Goal: Information Seeking & Learning: Check status

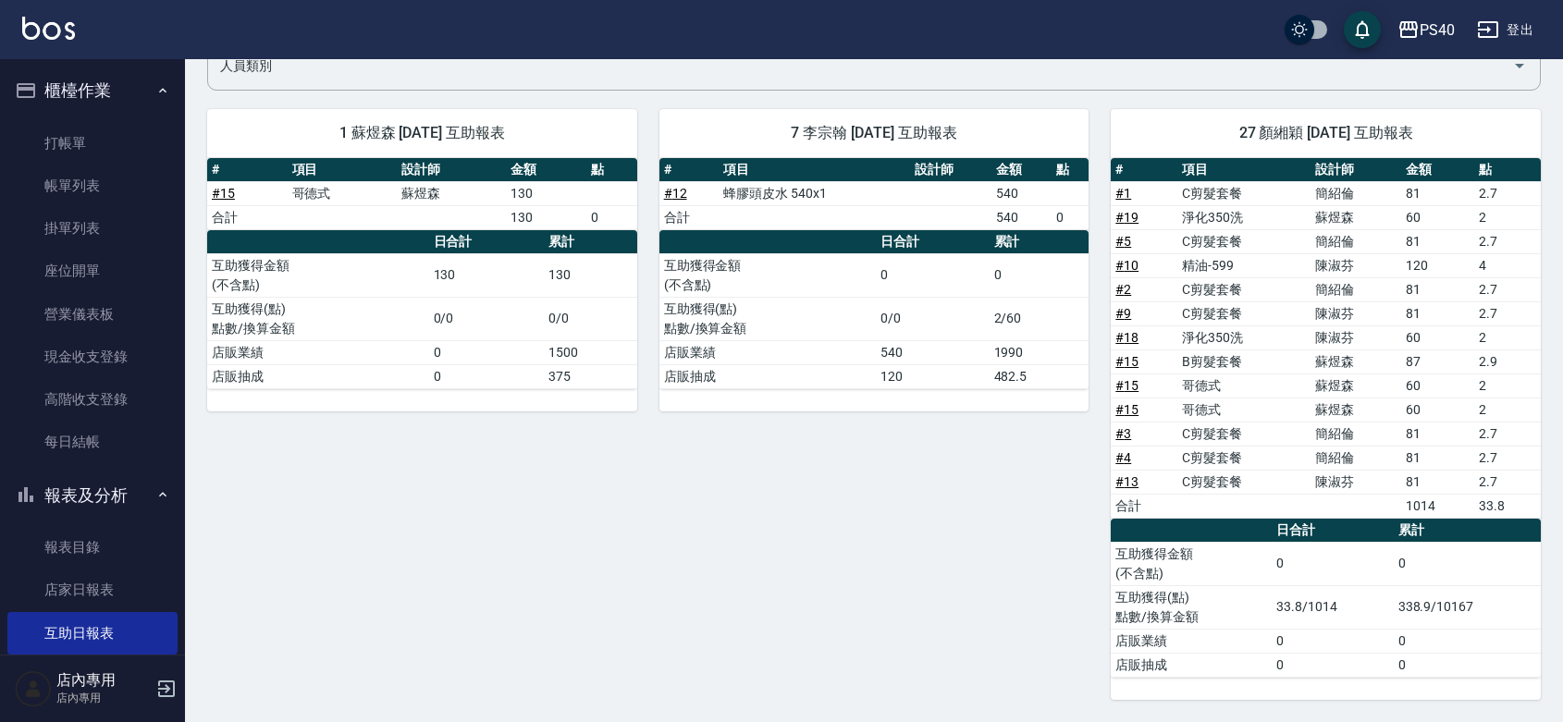
scroll to position [269, 0]
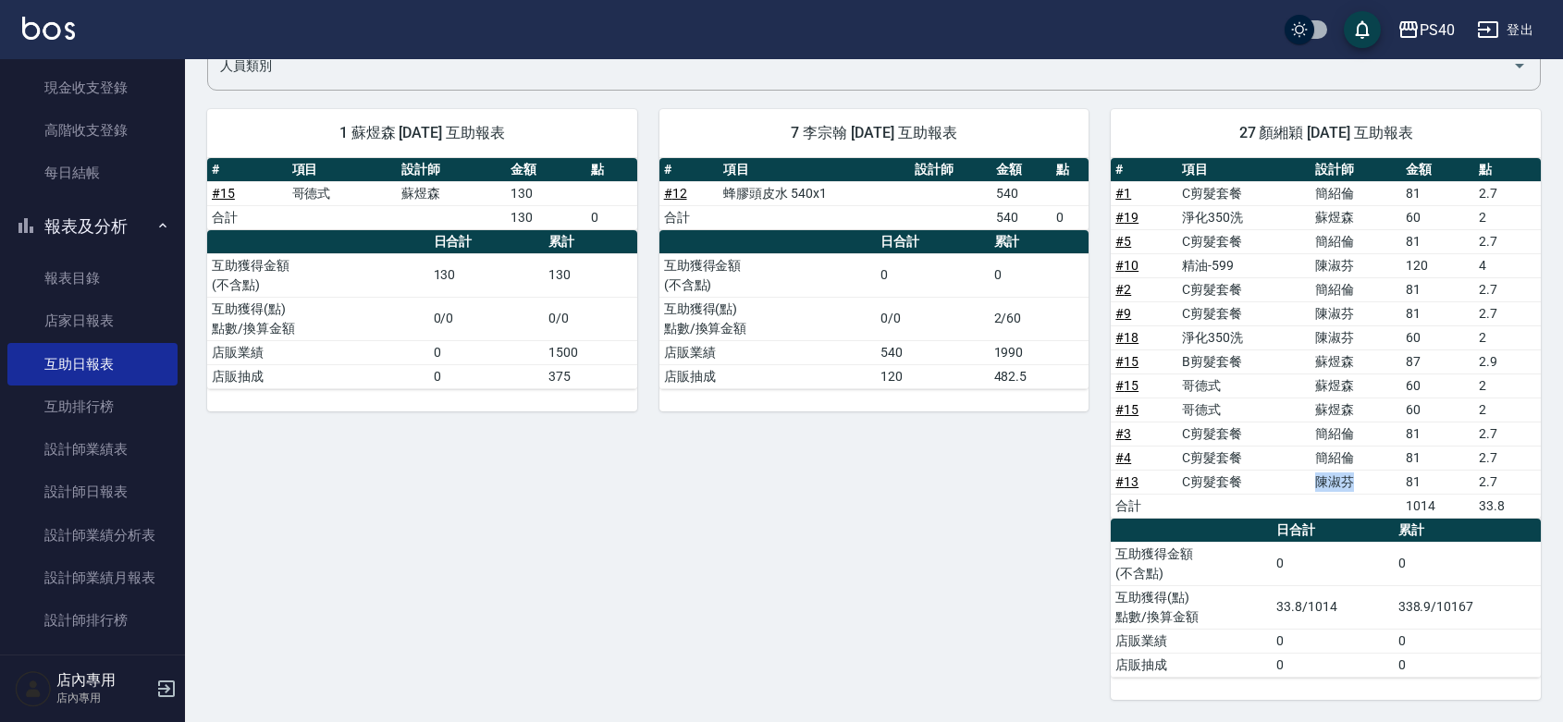
drag, startPoint x: 1374, startPoint y: 479, endPoint x: 1302, endPoint y: 481, distance: 72.2
click at [1302, 481] on tr "# 13 C剪髮套餐 陳淑芬 81 2.7" at bounding box center [1326, 482] width 430 height 24
drag, startPoint x: 1355, startPoint y: 453, endPoint x: 1309, endPoint y: 453, distance: 46.2
click at [1309, 453] on tr "# 4 C剪髮套餐 簡紹倫 81 2.7" at bounding box center [1326, 458] width 430 height 24
drag, startPoint x: 1329, startPoint y: 430, endPoint x: 1309, endPoint y: 430, distance: 20.3
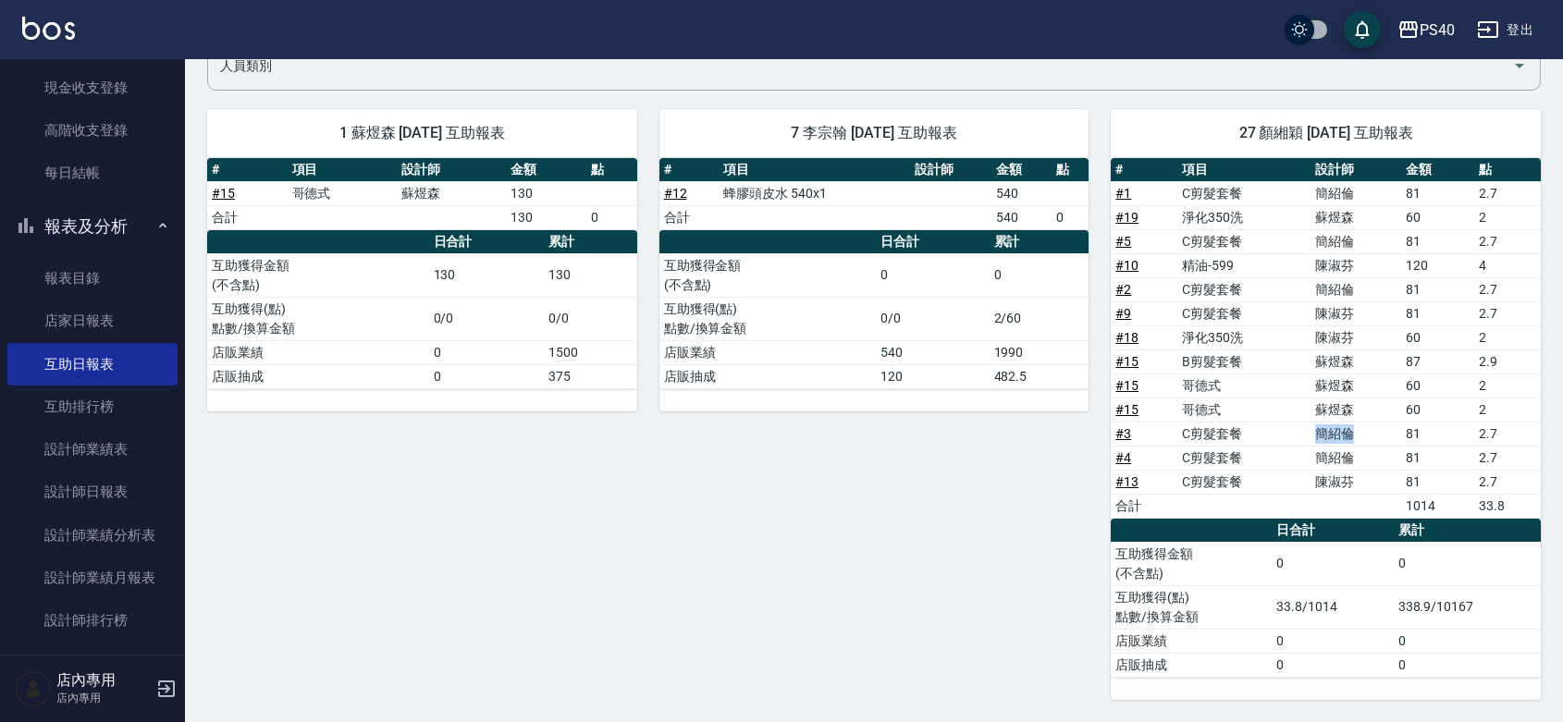
click at [1309, 430] on tr "# 3 C剪髮套餐 簡紹倫 81 2.7" at bounding box center [1326, 434] width 430 height 24
drag, startPoint x: 1325, startPoint y: 402, endPoint x: 1415, endPoint y: 347, distance: 105.5
click at [1274, 351] on tbody "# 1 C剪髮套餐 簡紹倫 81 2.7 # 19 淨化350洗 蘇煜森 60 2 # 5 C剪髮套餐 簡紹倫 81 2.7 # 10 精油-599 陳淑芬 …" at bounding box center [1326, 349] width 430 height 337
drag, startPoint x: 1383, startPoint y: 334, endPoint x: 1286, endPoint y: 334, distance: 97.1
click at [1283, 334] on tr "# 18 淨化350洗 陳淑芬 60 2" at bounding box center [1326, 338] width 430 height 24
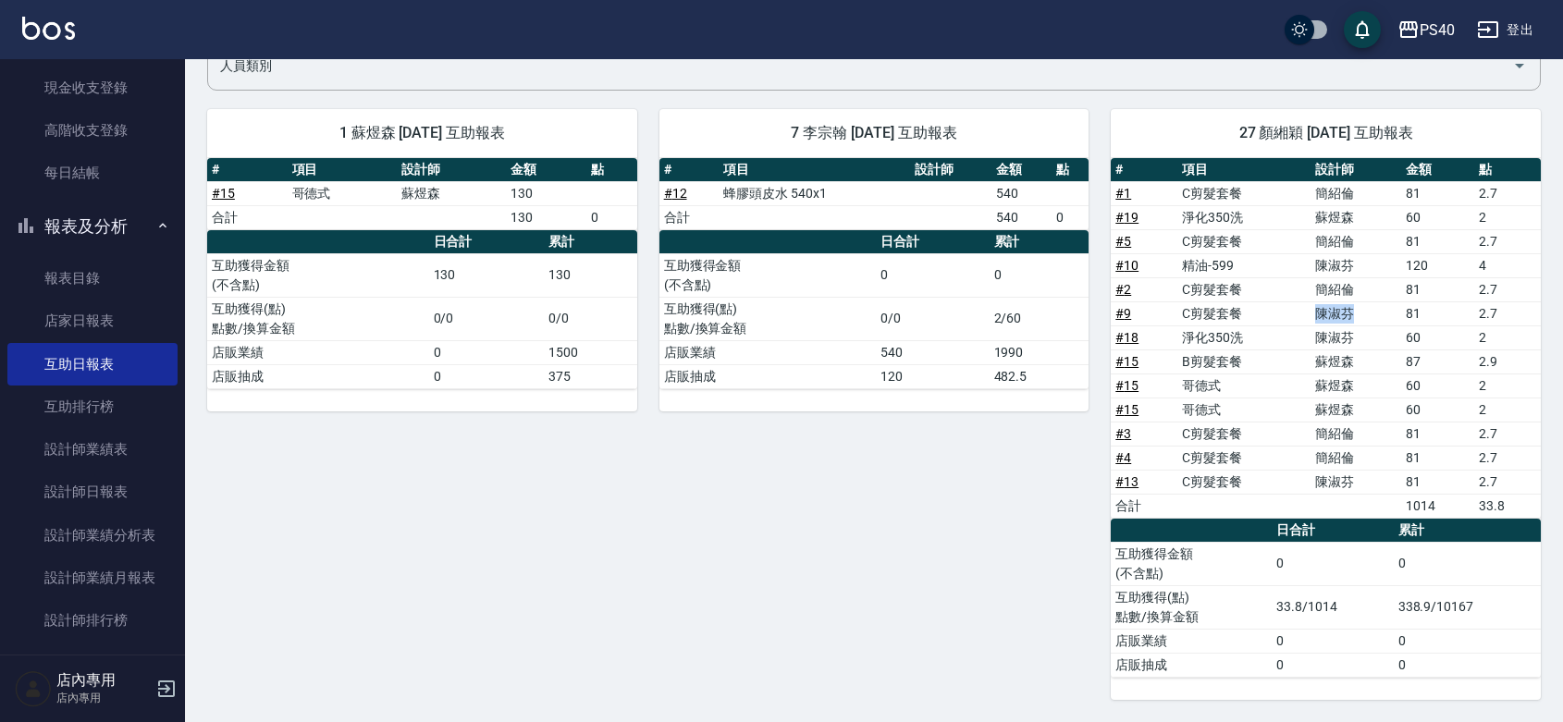
drag, startPoint x: 1358, startPoint y: 302, endPoint x: 1301, endPoint y: 306, distance: 56.5
click at [1301, 307] on tr "# 9 C剪髮套餐 陳淑芬 81 2.7" at bounding box center [1326, 314] width 430 height 24
drag, startPoint x: 1352, startPoint y: 274, endPoint x: 1319, endPoint y: 284, distance: 34.8
click at [1319, 284] on td "簡紹倫" at bounding box center [1356, 289] width 91 height 24
drag, startPoint x: 1332, startPoint y: 256, endPoint x: 1323, endPoint y: 254, distance: 9.4
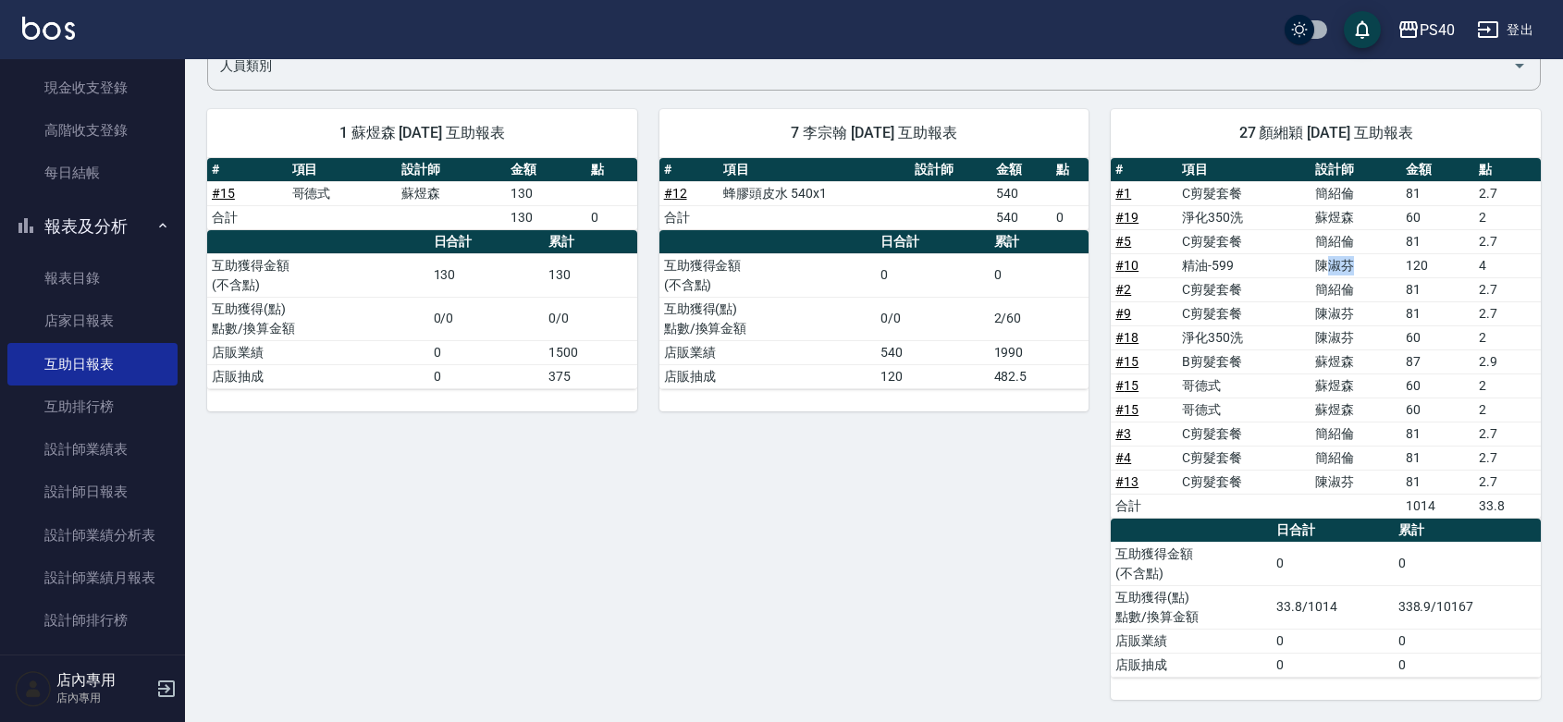
click at [1323, 256] on td "陳淑芬" at bounding box center [1356, 265] width 91 height 24
drag, startPoint x: 1333, startPoint y: 245, endPoint x: 1320, endPoint y: 239, distance: 14.5
click at [1320, 239] on td "簡紹倫" at bounding box center [1356, 241] width 91 height 24
drag, startPoint x: 1333, startPoint y: 220, endPoint x: 1323, endPoint y: 218, distance: 9.4
click at [1323, 218] on td "蘇煜森" at bounding box center [1356, 217] width 91 height 24
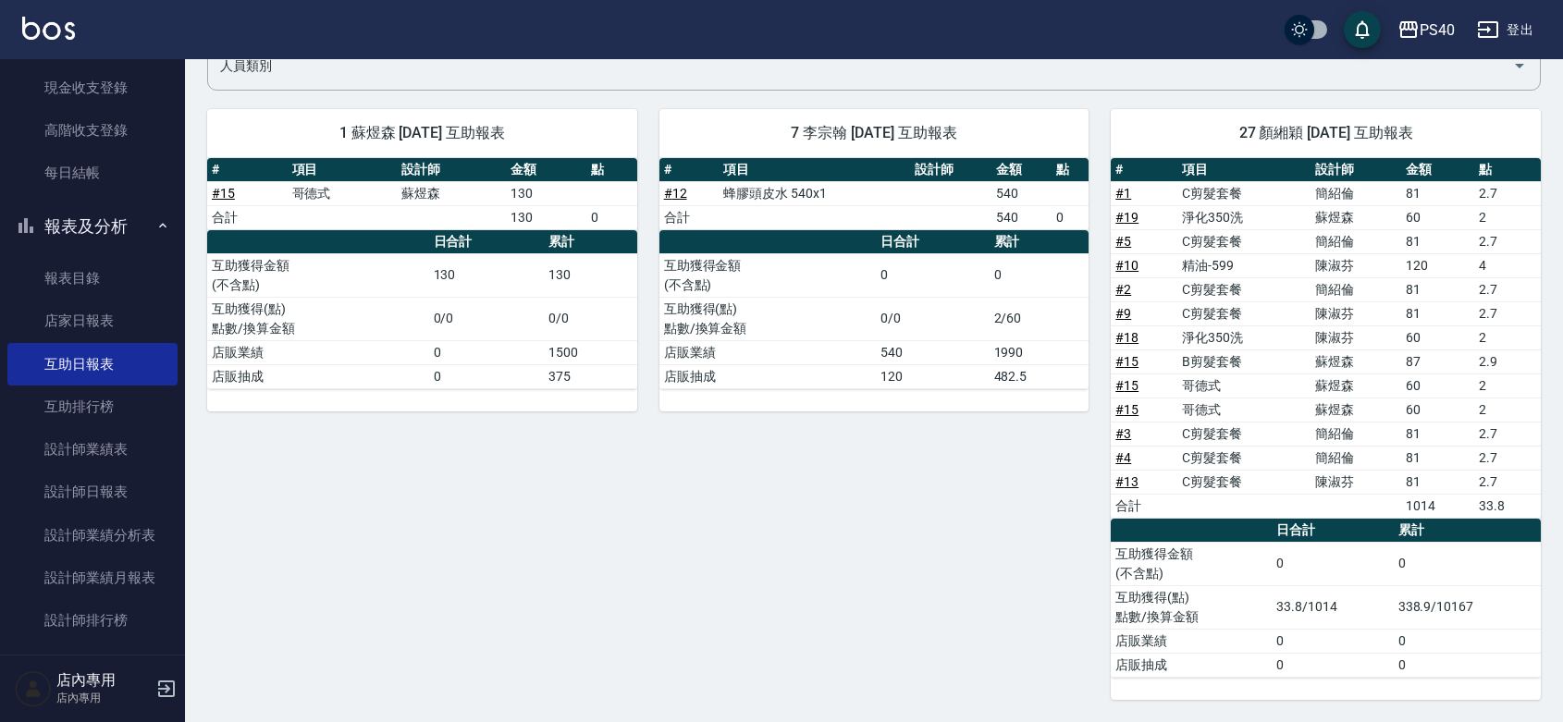
drag, startPoint x: 1328, startPoint y: 202, endPoint x: 1176, endPoint y: 246, distance: 158.0
click at [1316, 208] on td "蘇煜森" at bounding box center [1356, 217] width 91 height 24
click at [760, 486] on div "7 李宗翰 [DATE] 互助報表 # 項目 設計師 金額 點 # 12 蜂膠頭皮水 540x1 540 合計 540 0 日合計 累計 互助獲得金額 (不含…" at bounding box center [863, 393] width 452 height 613
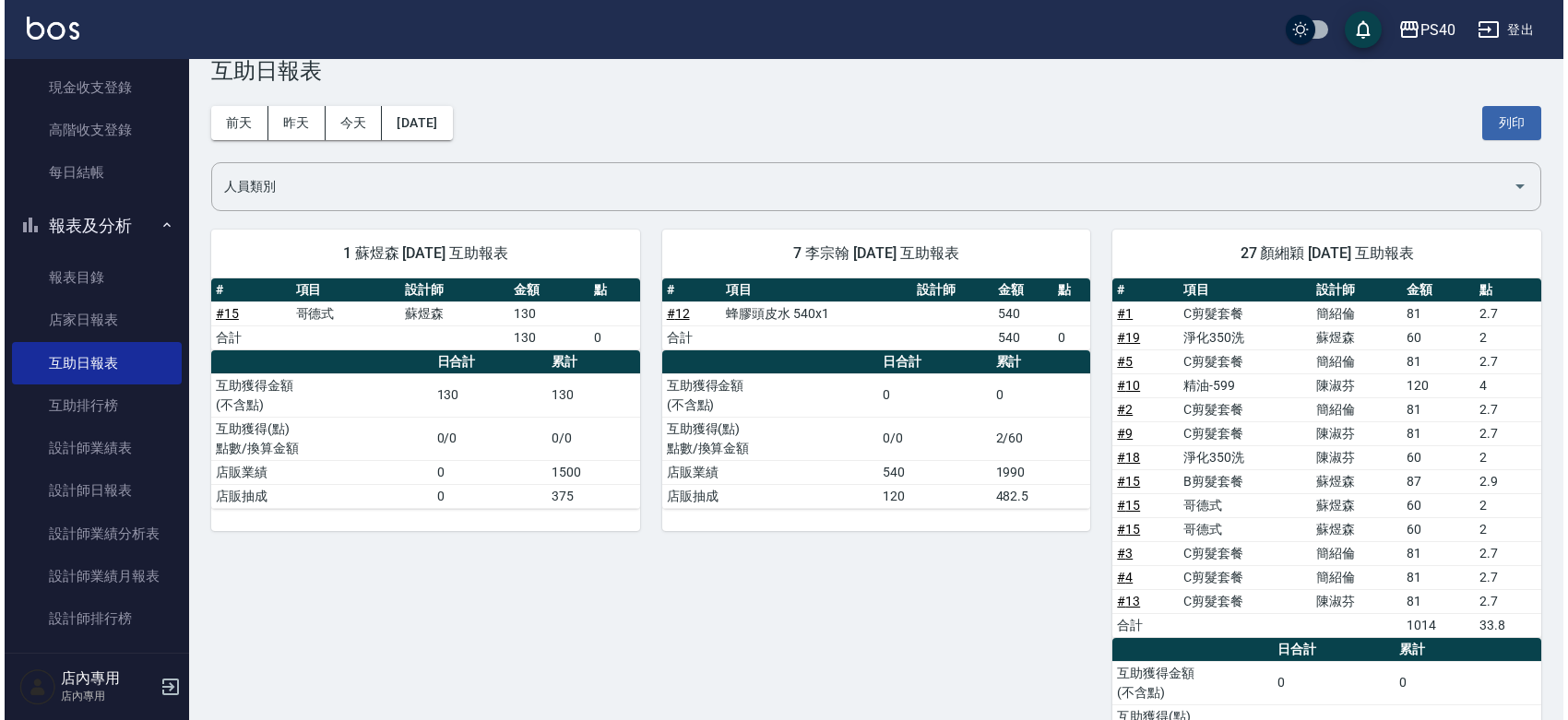
scroll to position [0, 0]
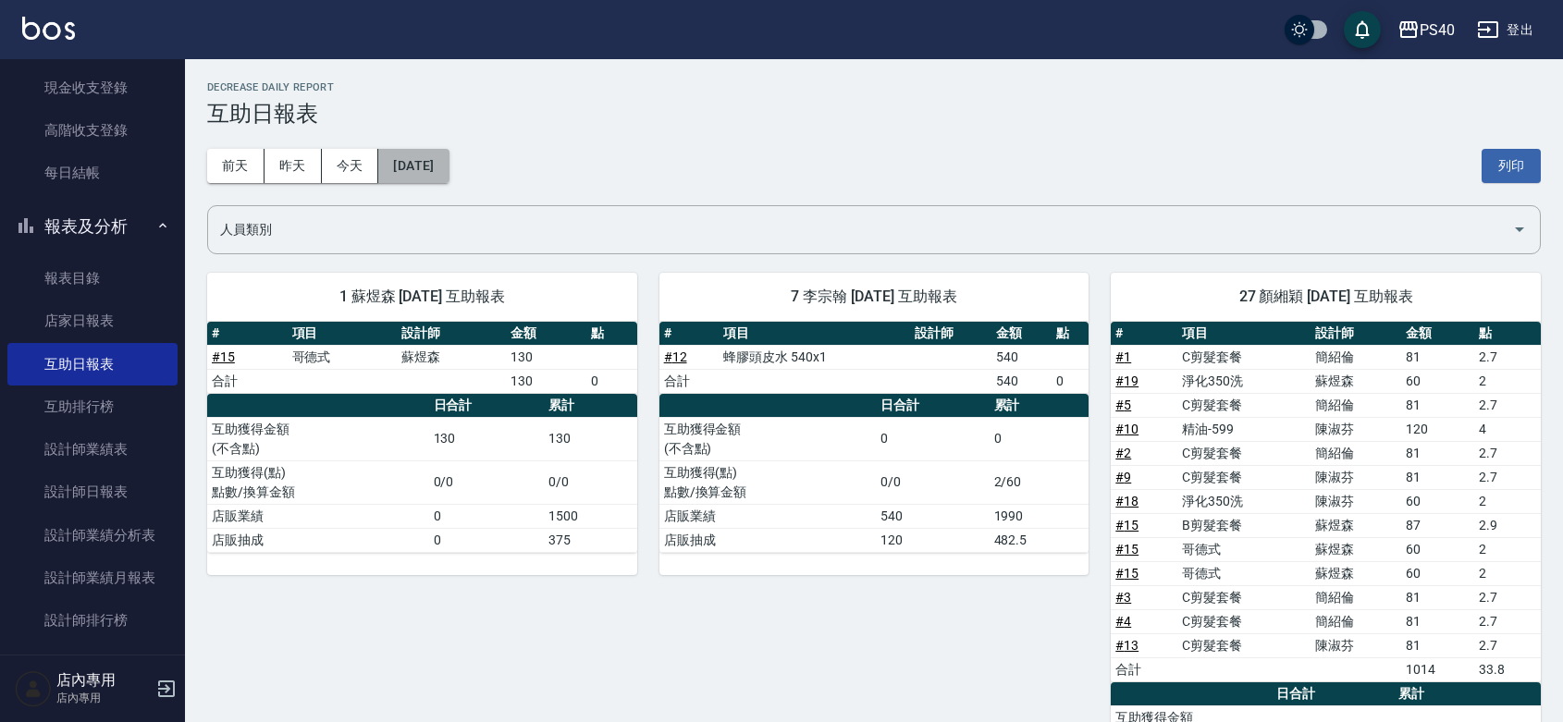
click at [396, 164] on button "[DATE]" at bounding box center [413, 166] width 70 height 34
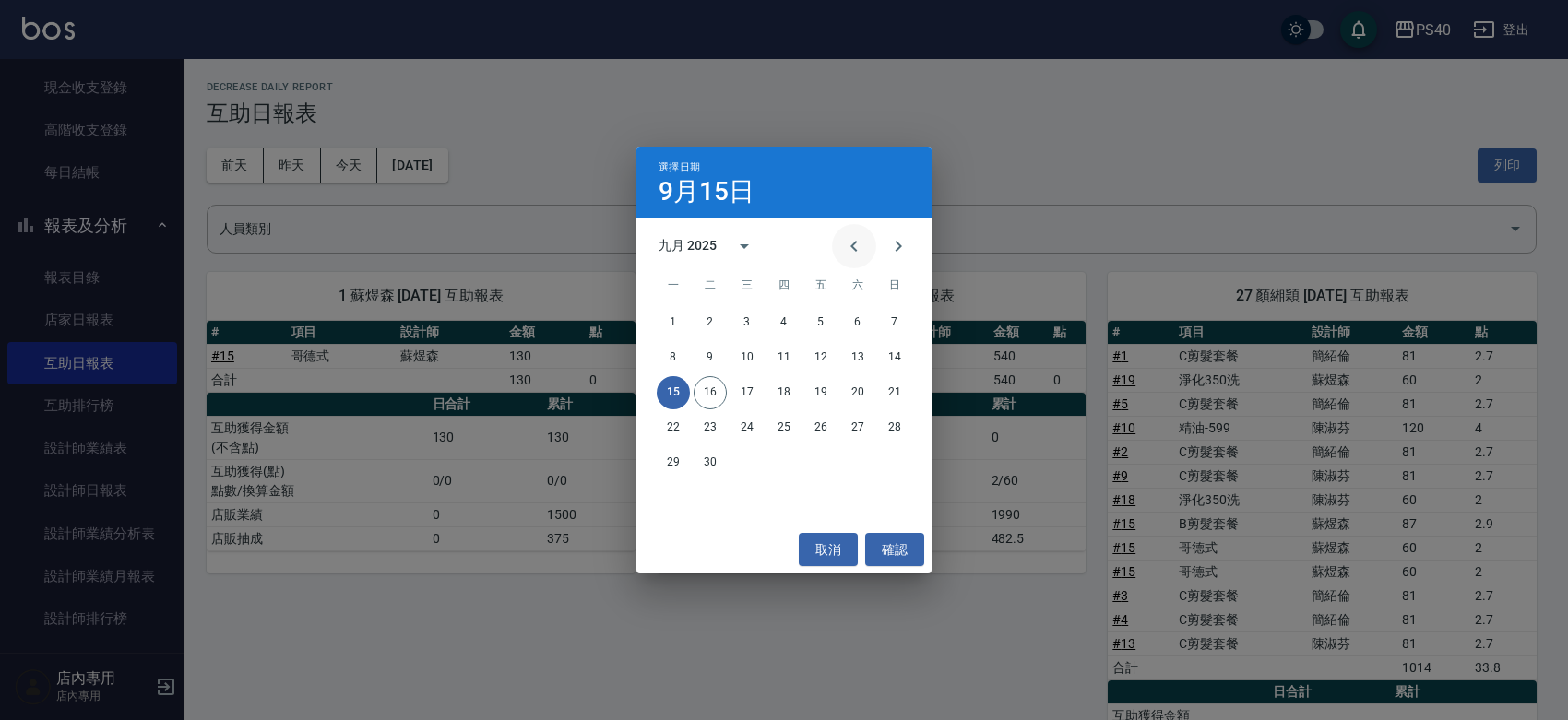
click at [843, 235] on icon "Previous month" at bounding box center [854, 246] width 22 height 22
click at [813, 388] on button "15" at bounding box center [820, 392] width 33 height 33
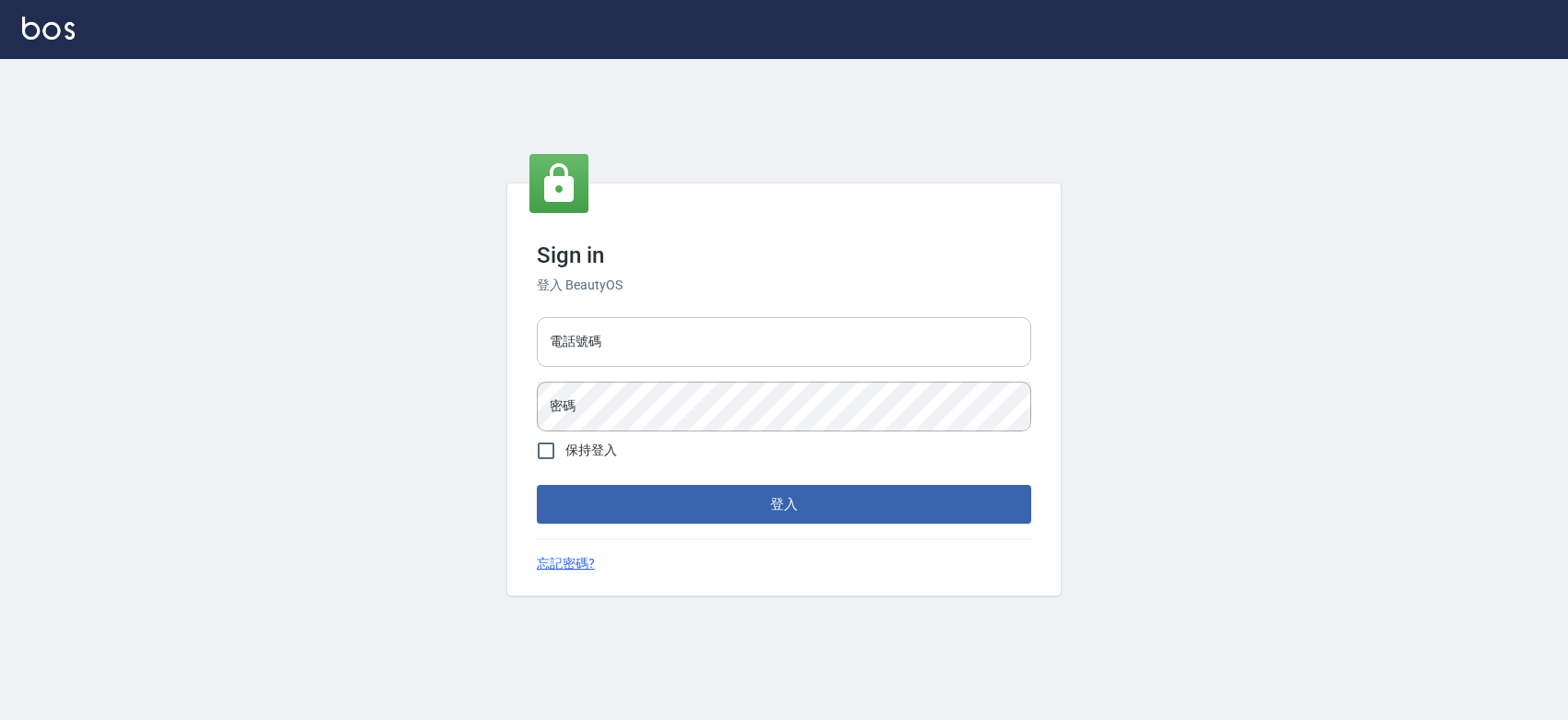
click at [637, 346] on input "電話號碼" at bounding box center [784, 342] width 495 height 50
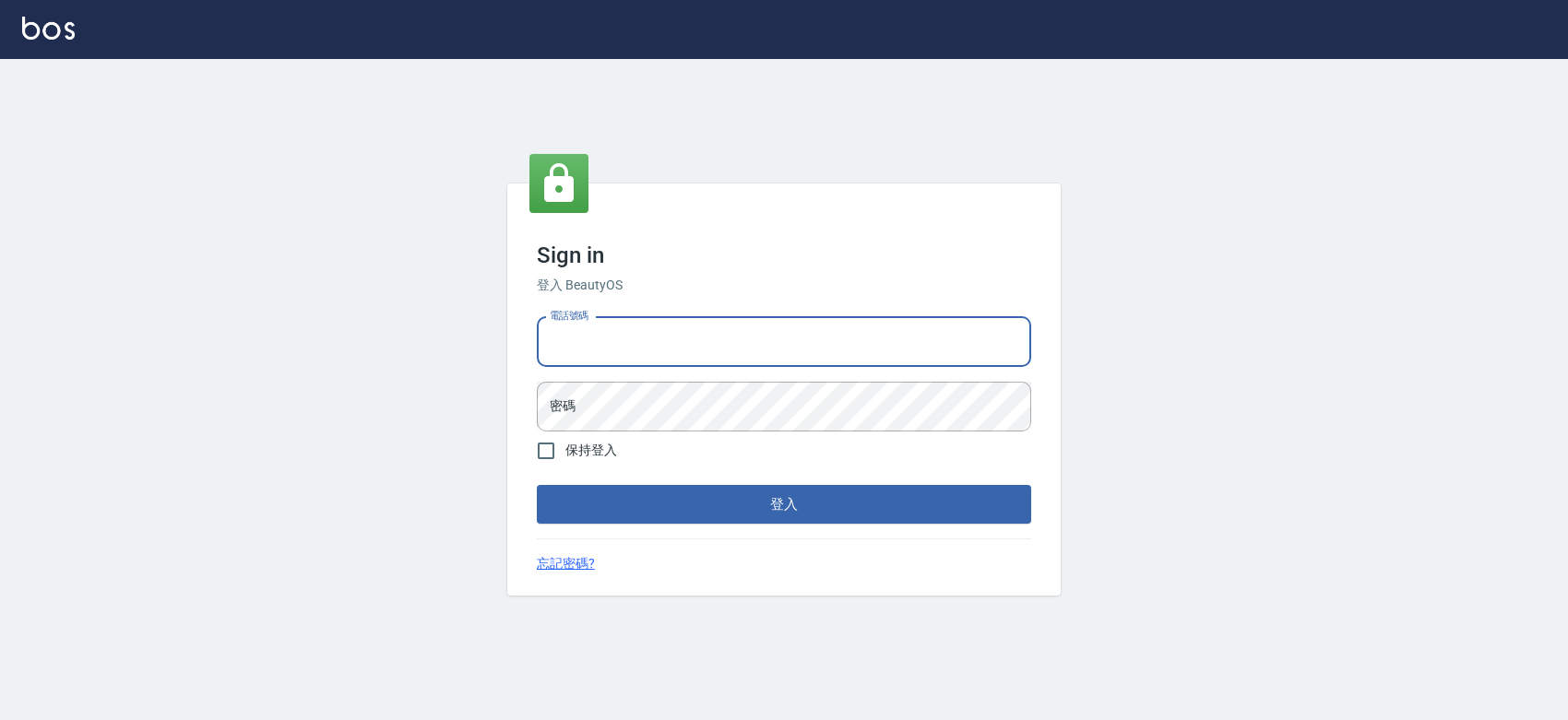
type input "0427061917"
drag, startPoint x: 643, startPoint y: 330, endPoint x: 531, endPoint y: 328, distance: 112.0
click at [531, 328] on div "電話號碼 0427061917 電話號碼 密碼 密碼" at bounding box center [784, 374] width 510 height 129
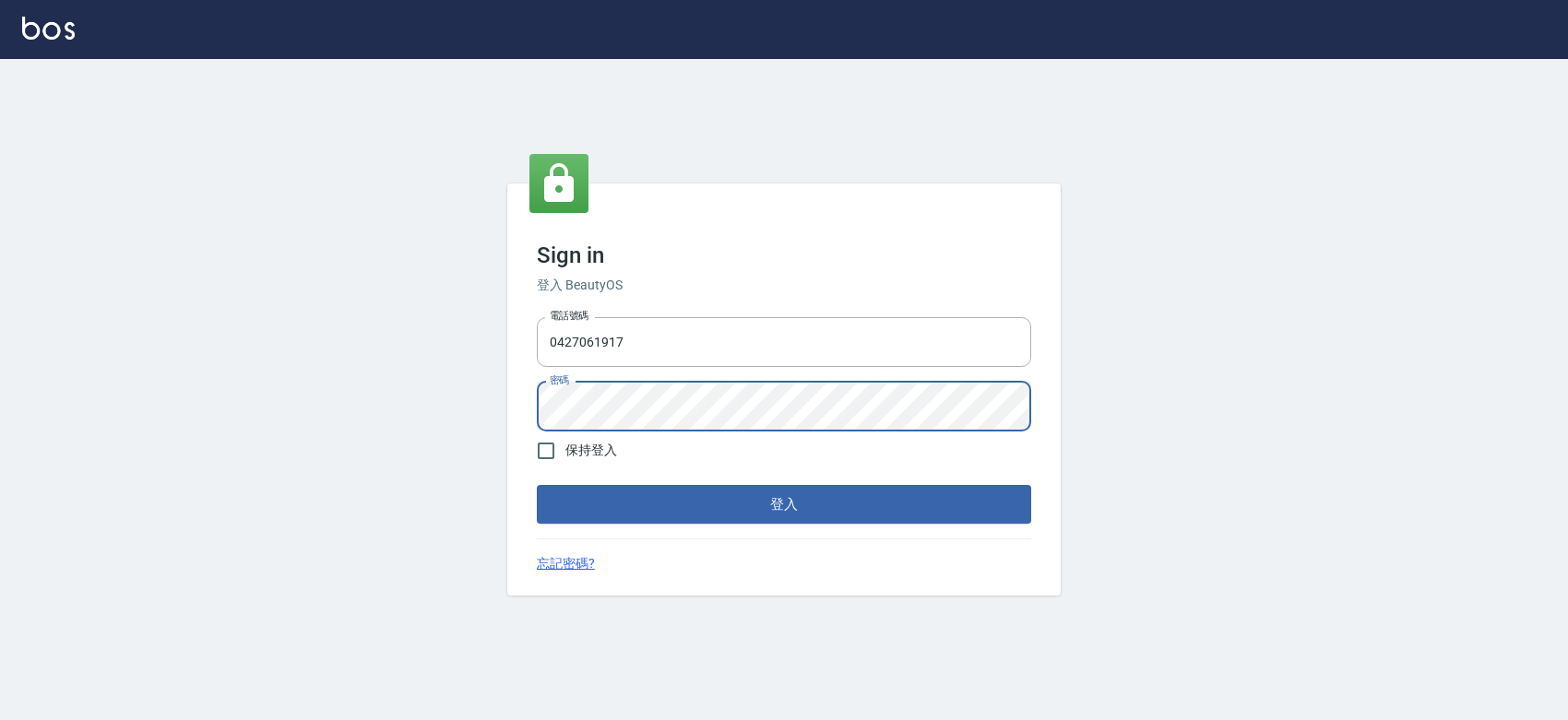
click at [734, 523] on button "登入" at bounding box center [784, 504] width 495 height 39
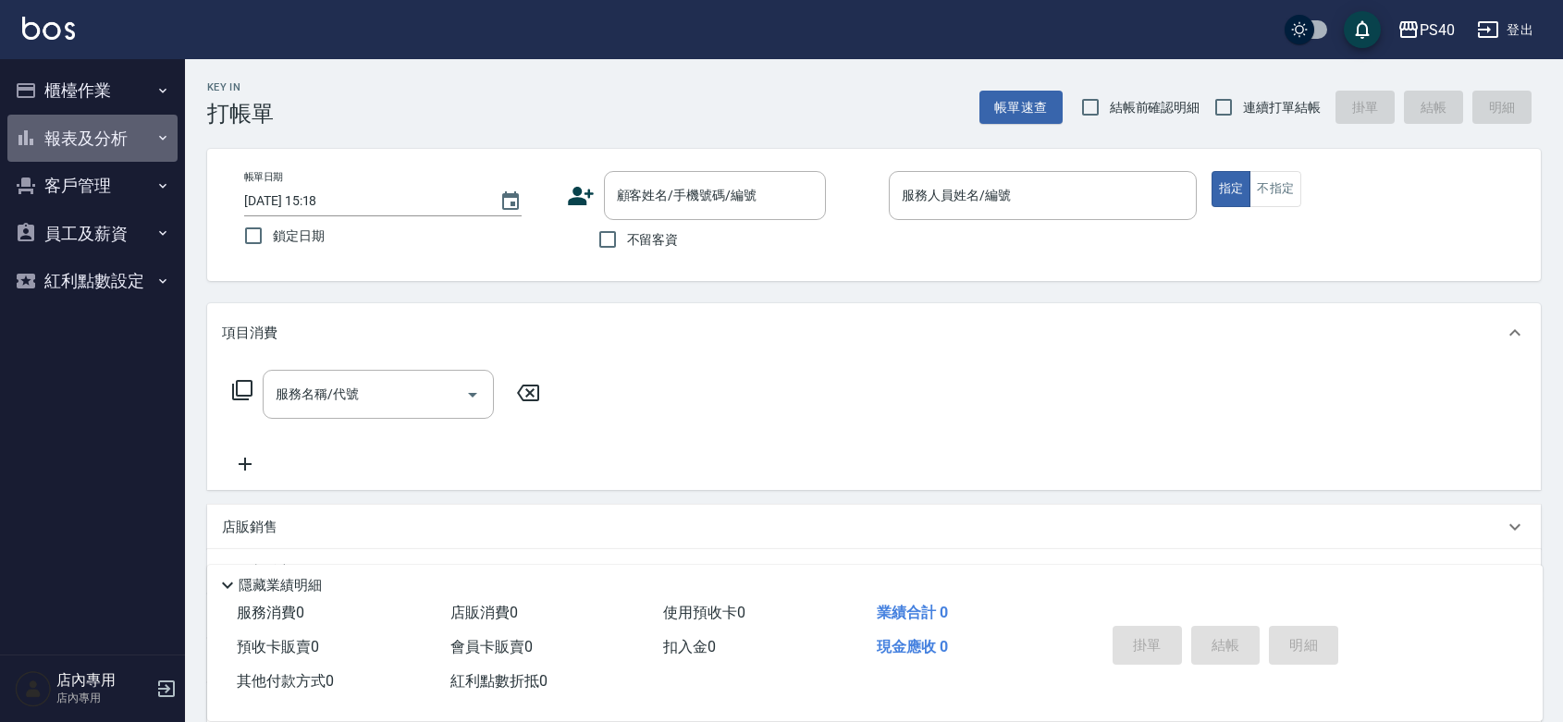
click at [117, 132] on button "報表及分析" at bounding box center [92, 139] width 170 height 48
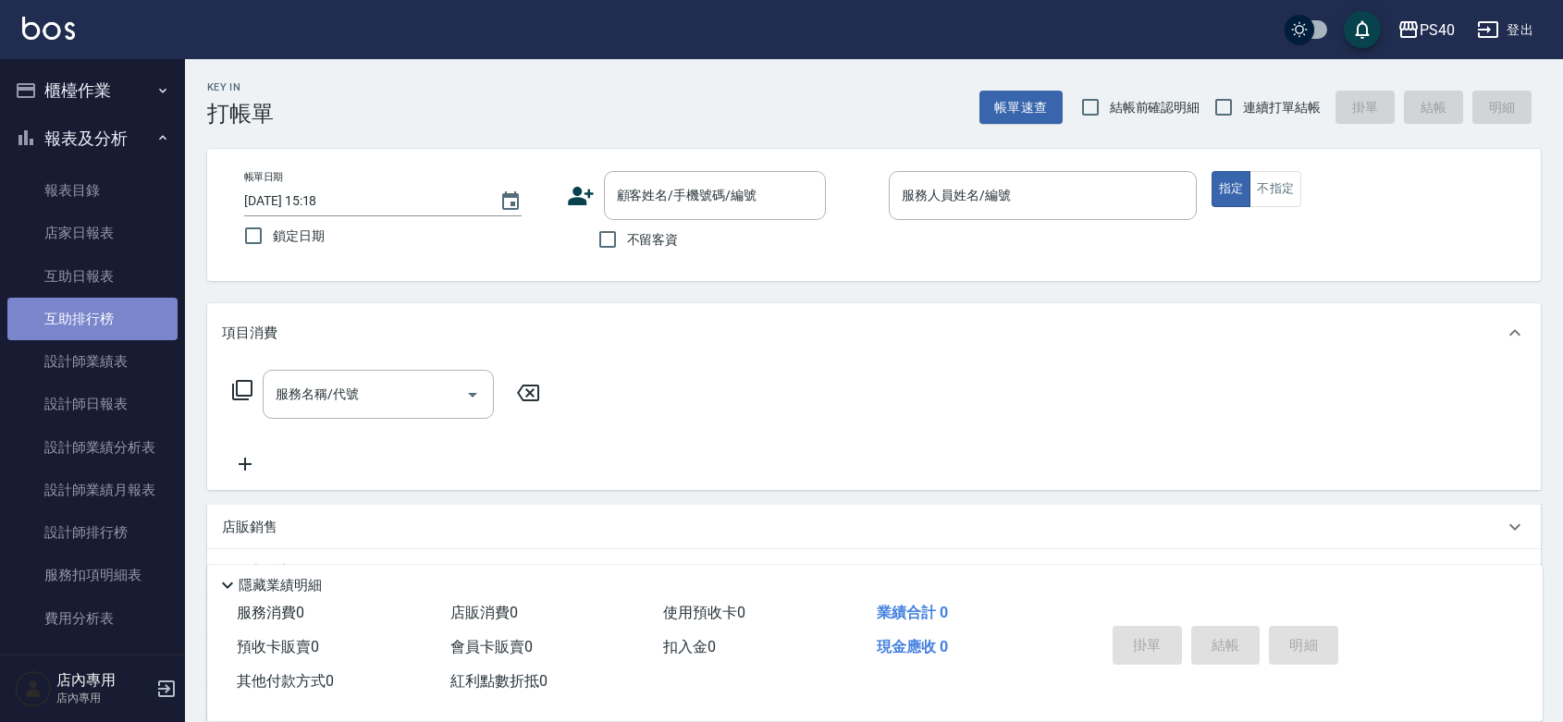
click at [102, 310] on link "互助排行榜" at bounding box center [92, 319] width 170 height 43
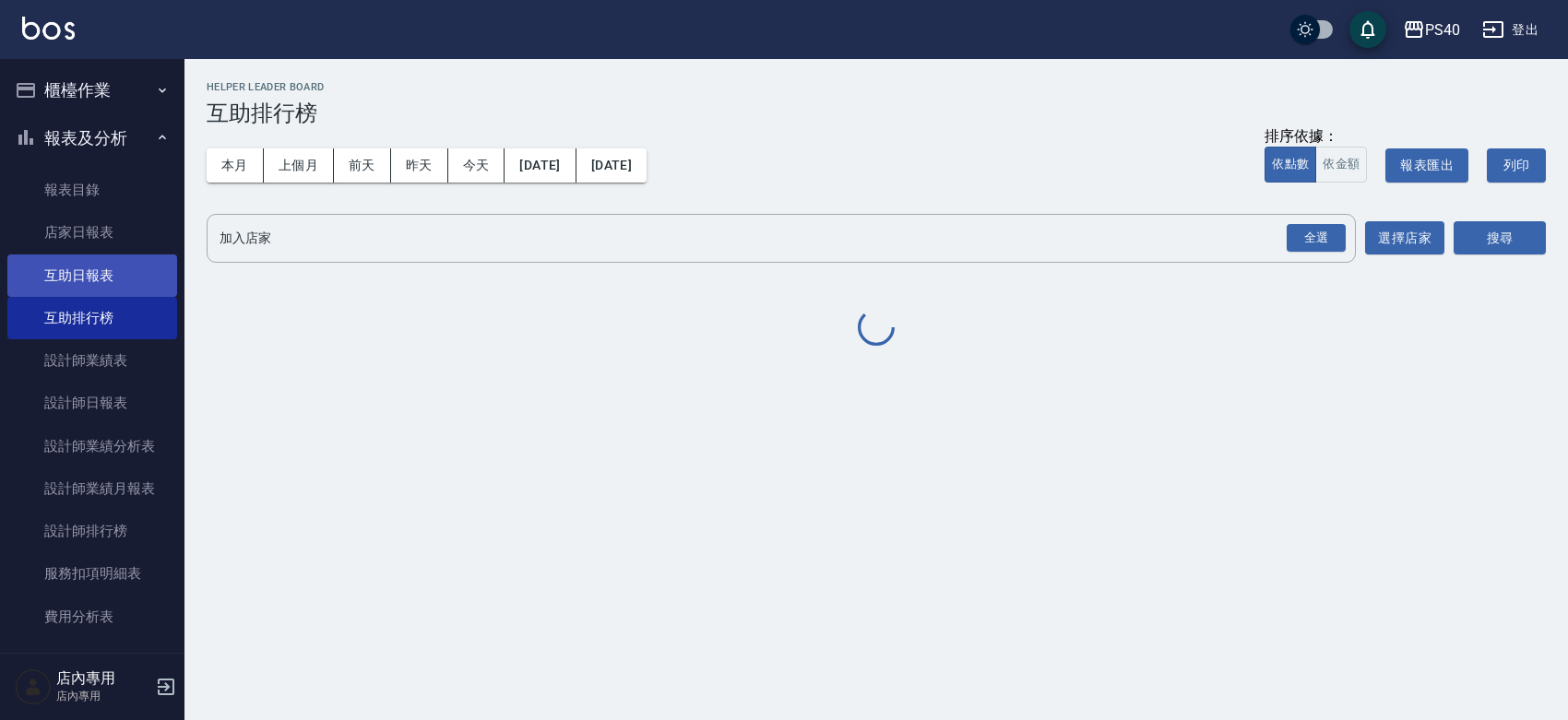
click at [107, 277] on link "互助日報表" at bounding box center [92, 275] width 170 height 43
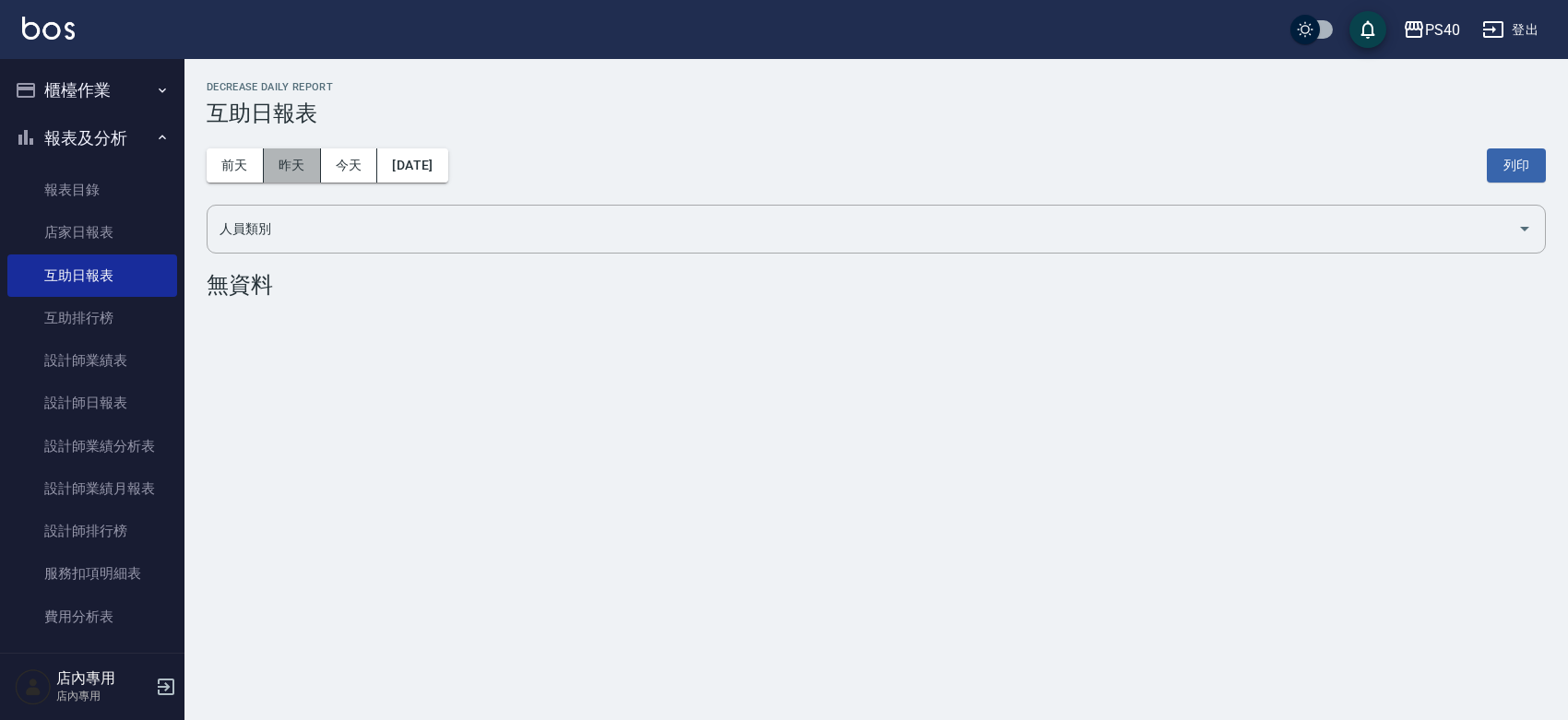
click at [307, 159] on button "昨天" at bounding box center [292, 166] width 57 height 34
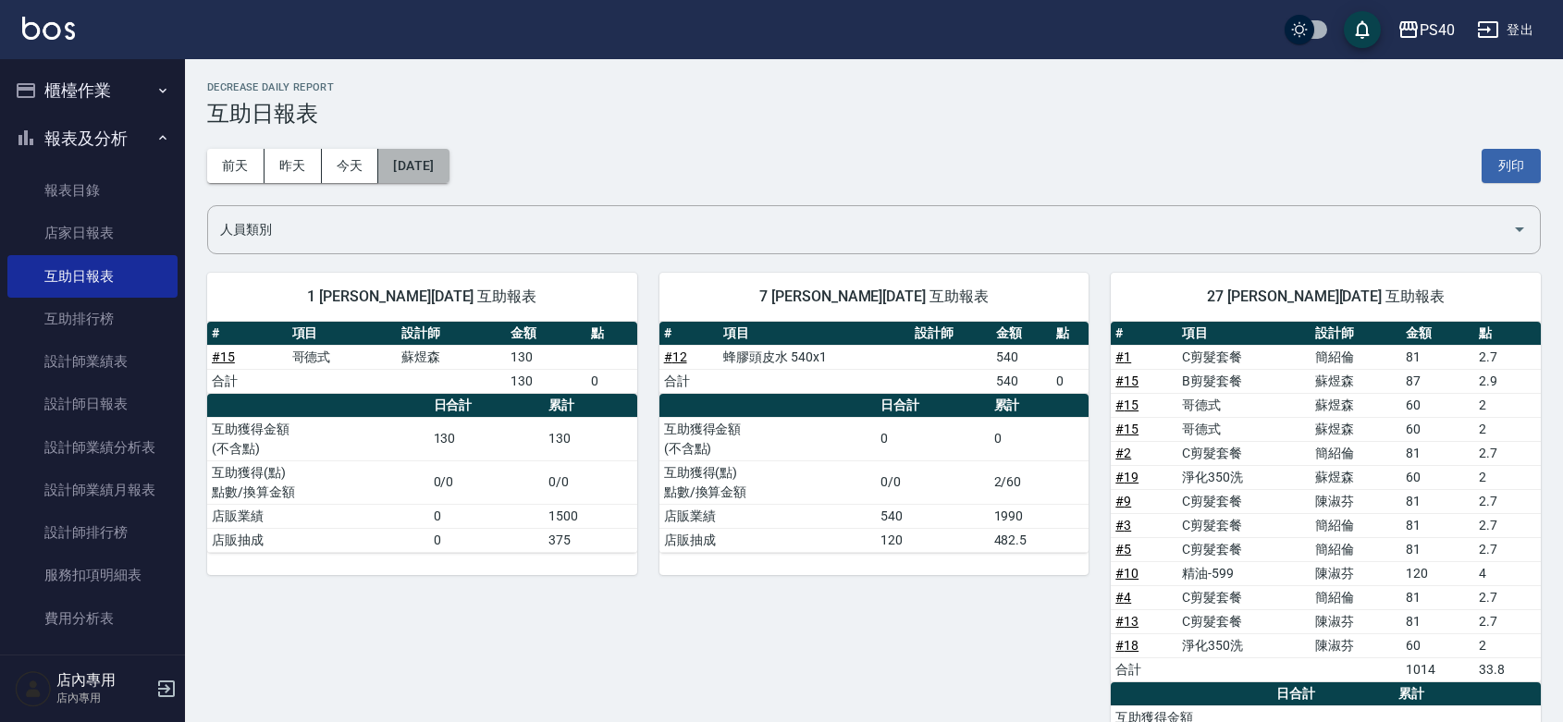
click at [422, 163] on button "[DATE]" at bounding box center [413, 166] width 70 height 34
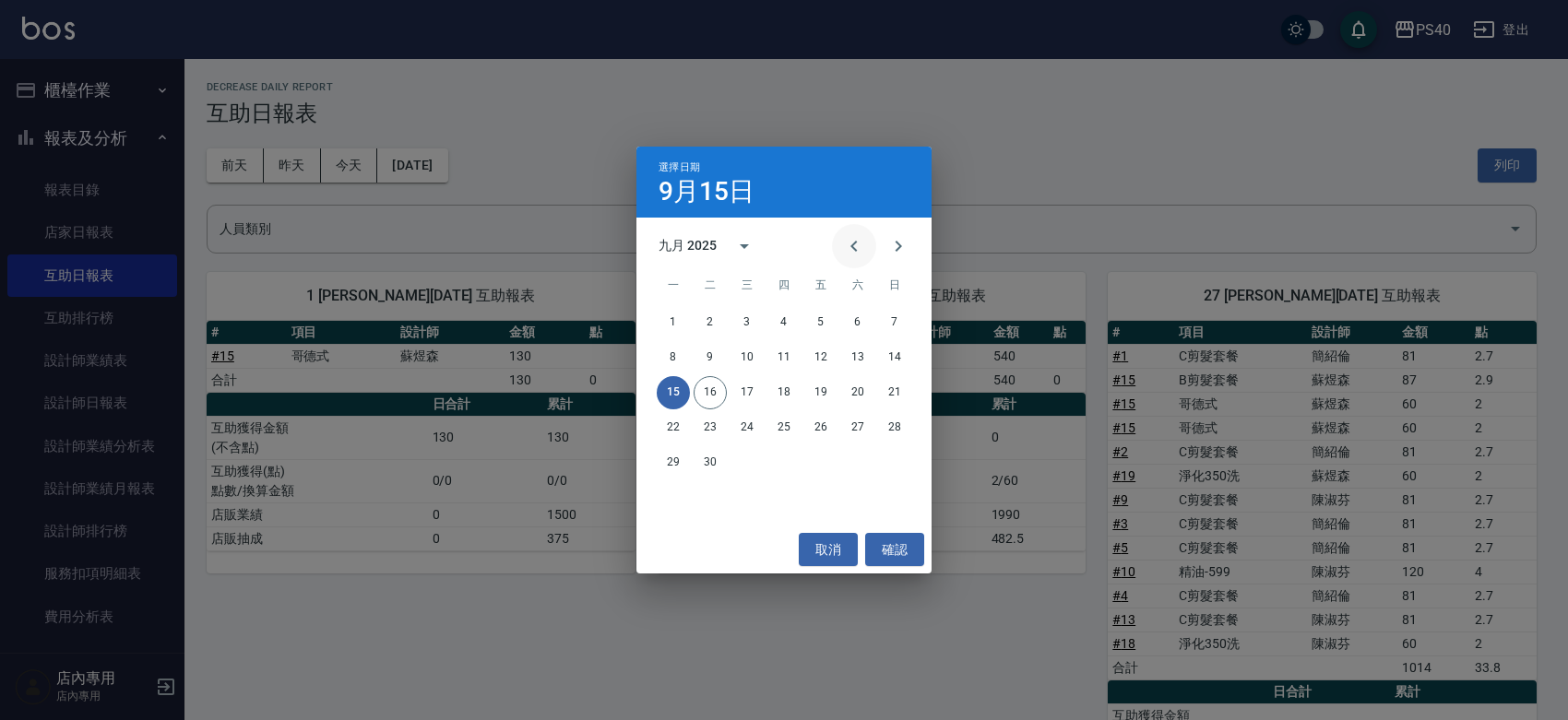
click at [850, 239] on icon "Previous month" at bounding box center [854, 246] width 22 height 22
click at [824, 393] on button "15" at bounding box center [820, 392] width 33 height 33
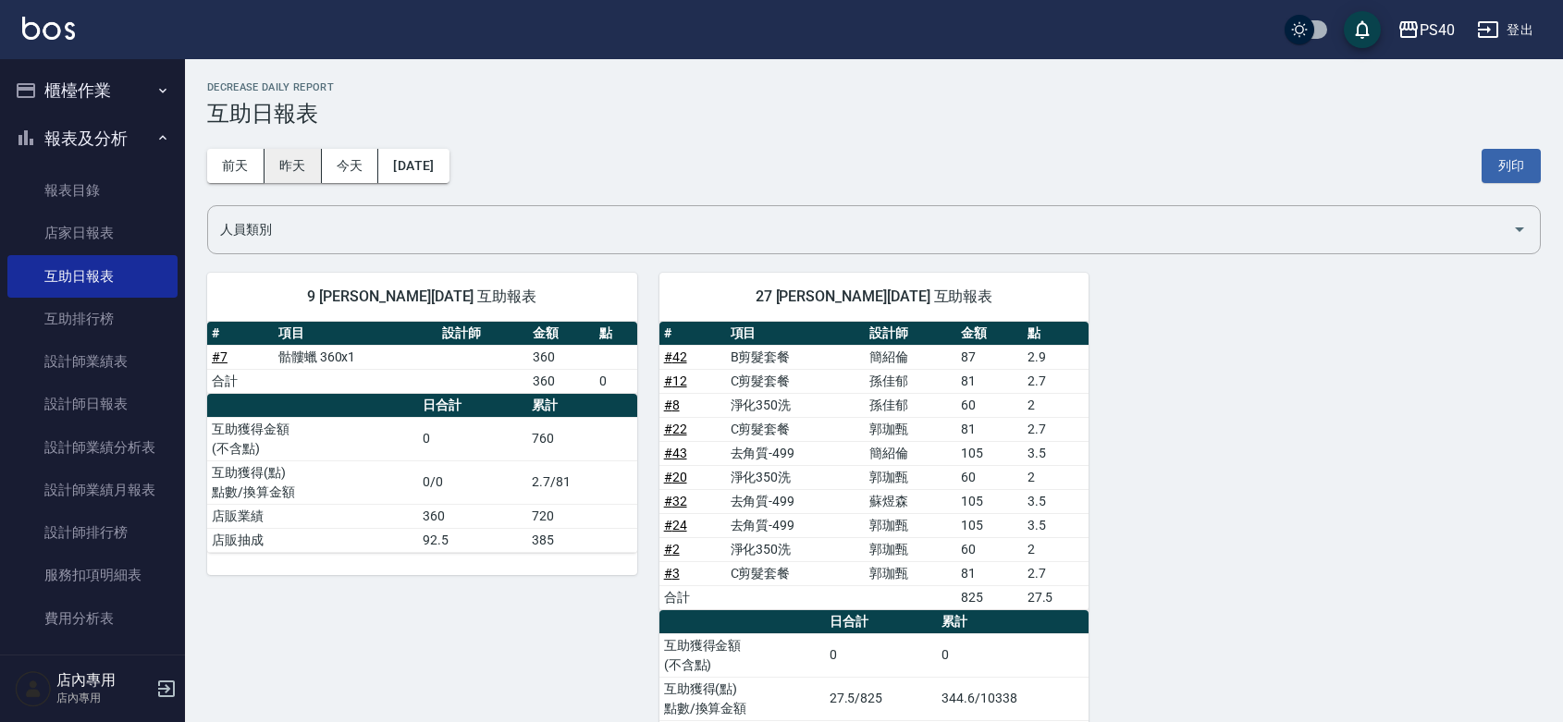
click at [302, 177] on button "昨天" at bounding box center [293, 166] width 57 height 34
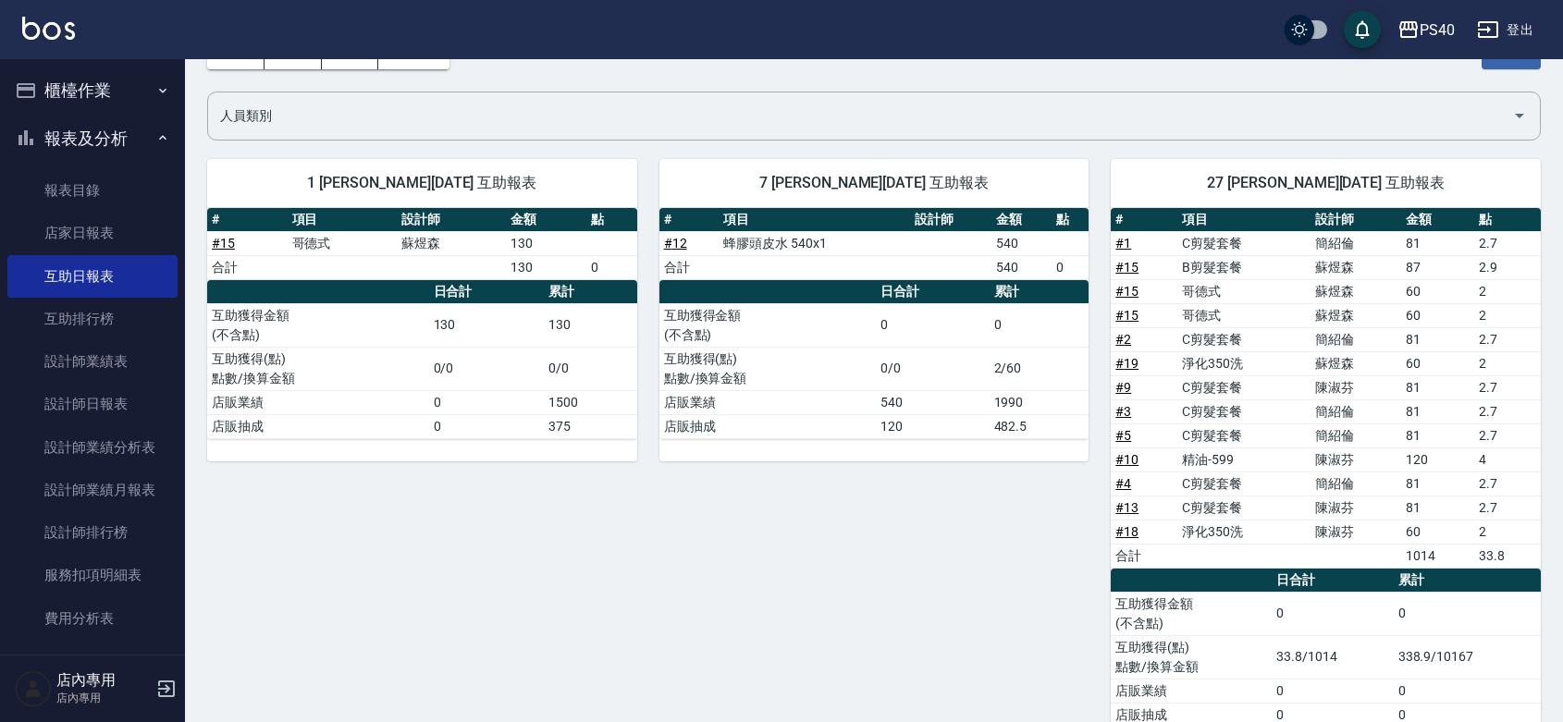
scroll to position [167, 0]
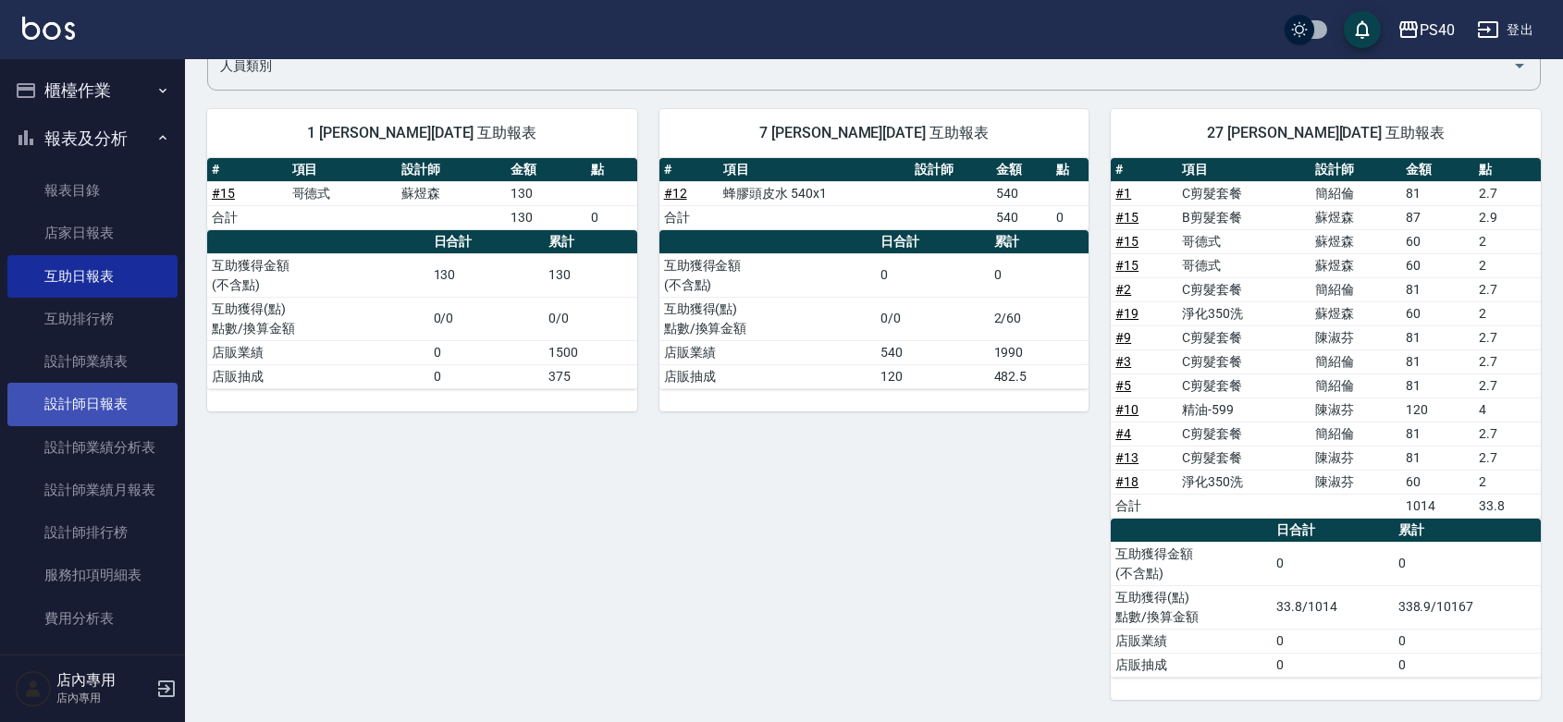
click at [81, 388] on link "設計師日報表" at bounding box center [92, 404] width 170 height 43
